Goal: Manage account settings

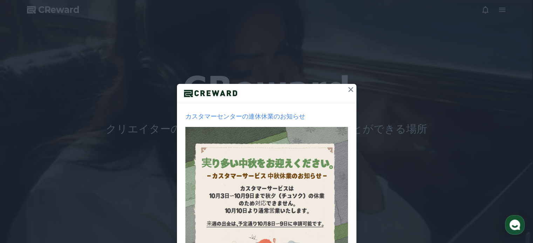
click at [349, 88] on icon at bounding box center [350, 89] width 5 height 5
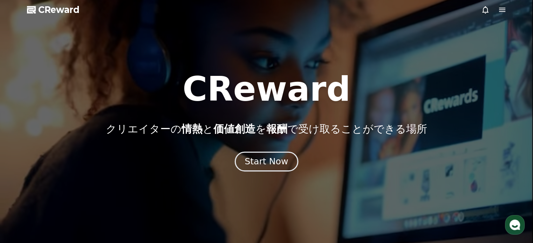
click at [268, 157] on div "Start Now" at bounding box center [265, 162] width 43 height 12
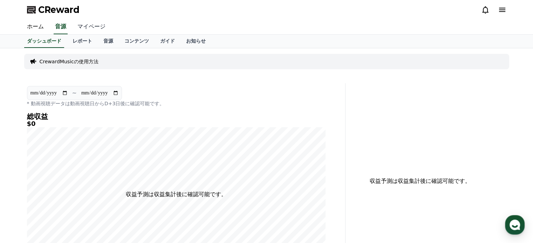
click at [88, 23] on link "マイページ" at bounding box center [91, 27] width 39 height 15
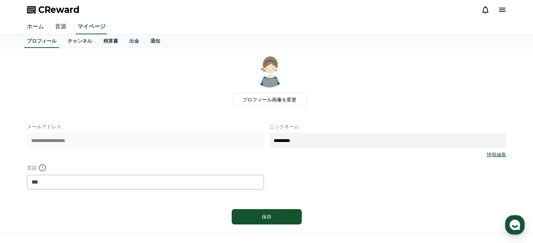
click at [55, 27] on link "音源" at bounding box center [60, 27] width 22 height 15
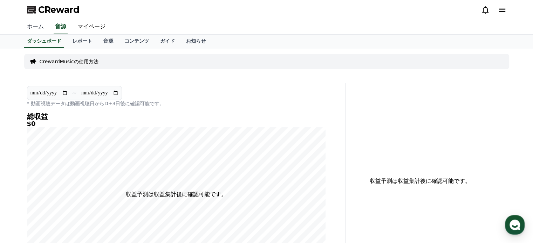
click at [36, 26] on link "ホーム" at bounding box center [35, 27] width 28 height 15
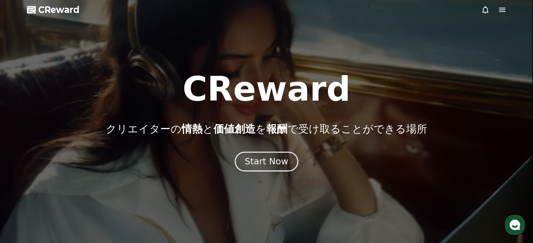
click at [254, 159] on div "Start Now" at bounding box center [265, 162] width 43 height 12
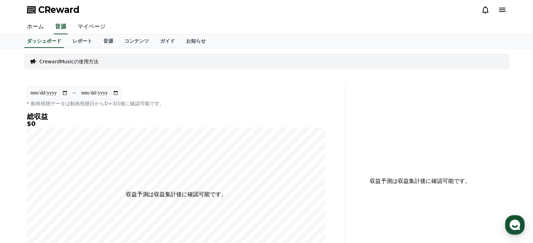
click at [500, 11] on icon at bounding box center [502, 10] width 8 height 8
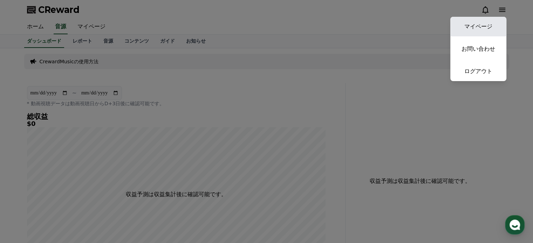
click at [479, 26] on link "マイページ" at bounding box center [478, 27] width 56 height 20
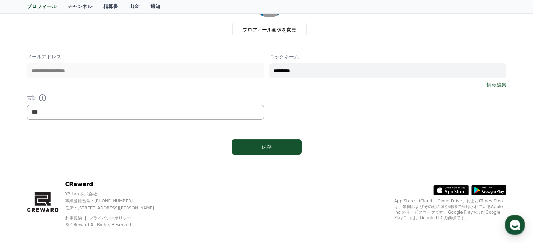
scroll to position [76, 0]
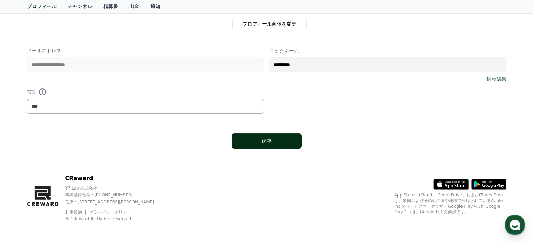
click at [261, 148] on div "保存" at bounding box center [266, 141] width 479 height 21
click at [271, 136] on button "保存" at bounding box center [267, 140] width 70 height 15
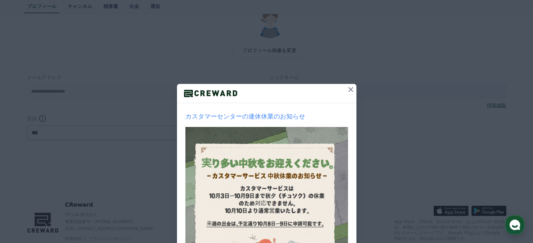
click at [349, 88] on icon at bounding box center [350, 89] width 5 height 5
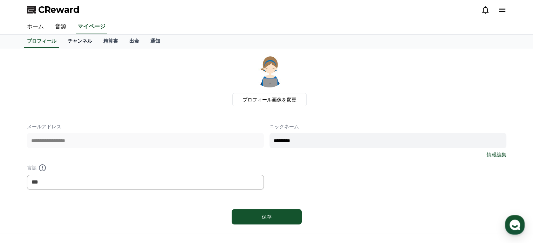
click at [70, 41] on link "チャンネル" at bounding box center [80, 41] width 36 height 13
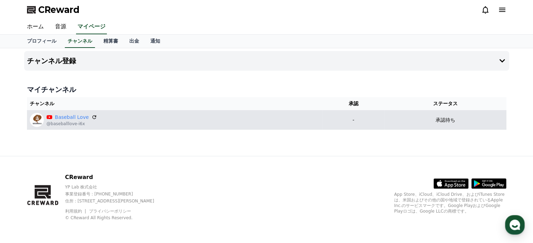
click at [449, 122] on p "承認待ち" at bounding box center [445, 120] width 20 height 7
